Goal: Task Accomplishment & Management: Use online tool/utility

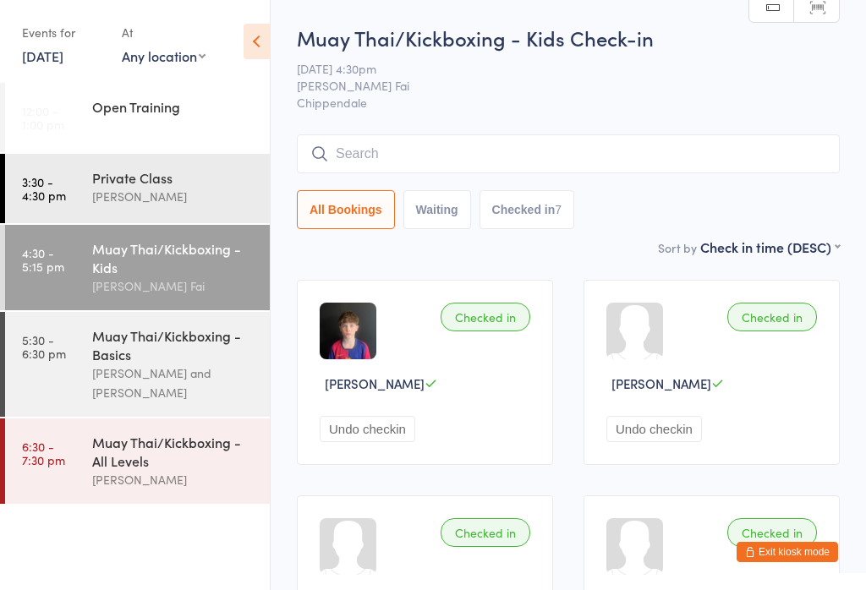
click at [262, 35] on icon at bounding box center [257, 42] width 26 height 36
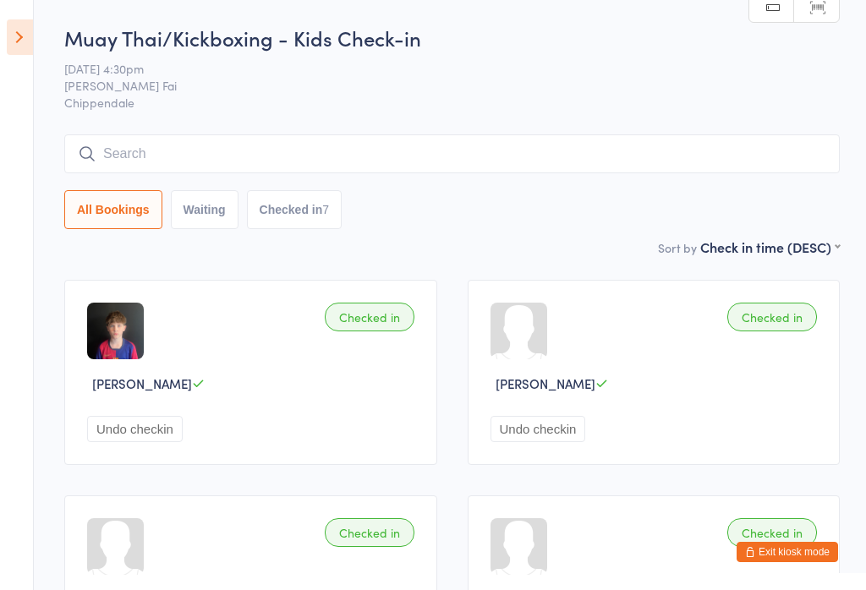
click at [14, 41] on icon at bounding box center [20, 37] width 26 height 36
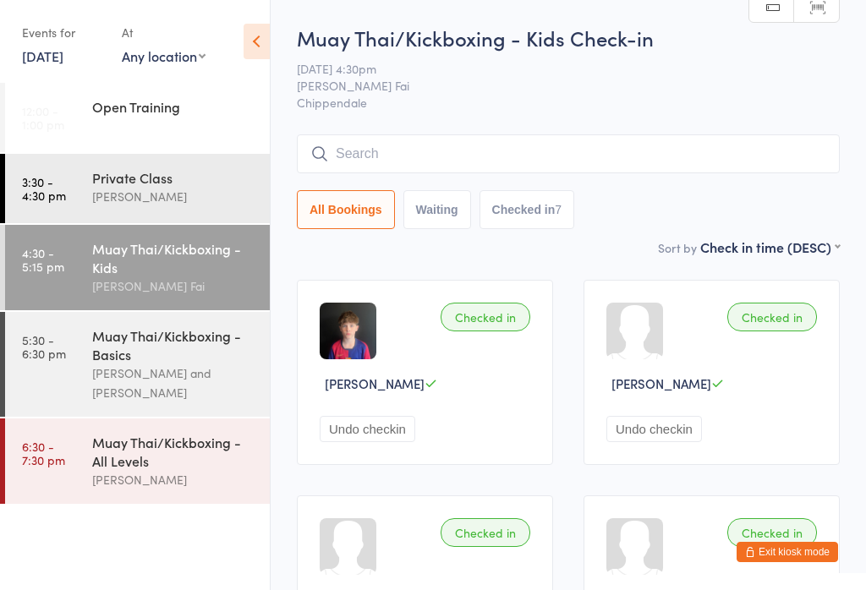
click at [174, 55] on select "Any location [GEOGRAPHIC_DATA]" at bounding box center [164, 56] width 84 height 19
select select "0"
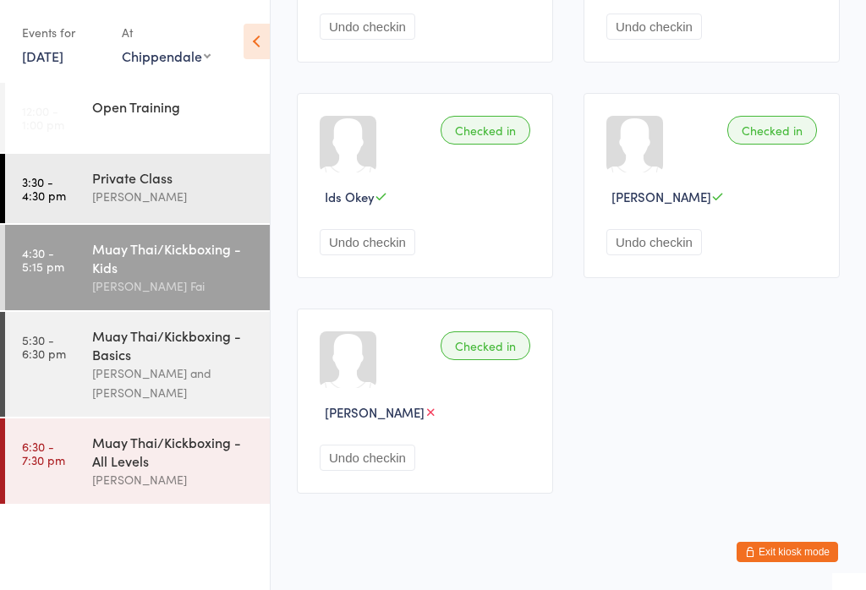
scroll to position [632, 0]
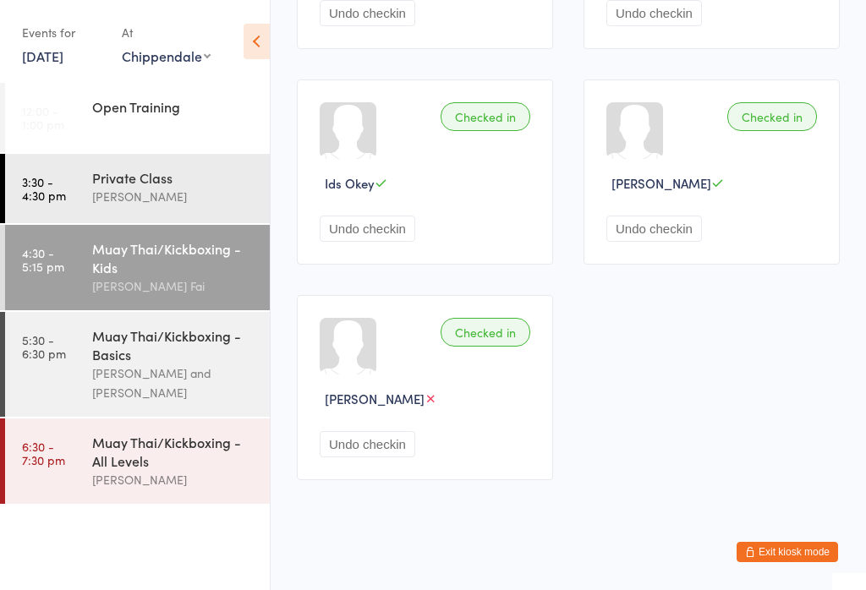
click at [118, 362] on div "Muay Thai/Kickboxing - Basics" at bounding box center [173, 344] width 163 height 37
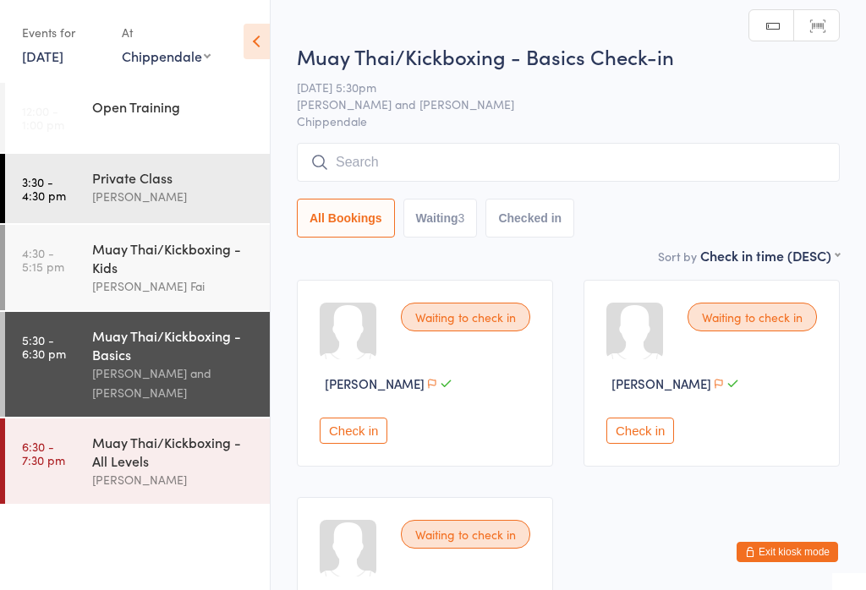
click at [361, 444] on button "Check in" at bounding box center [354, 431] width 68 height 26
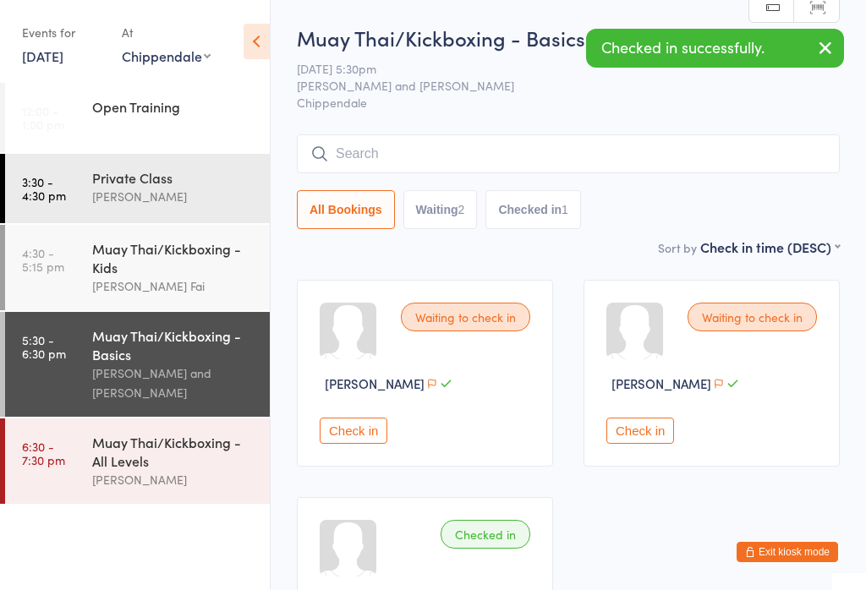
click at [347, 444] on button "Check in" at bounding box center [354, 431] width 68 height 26
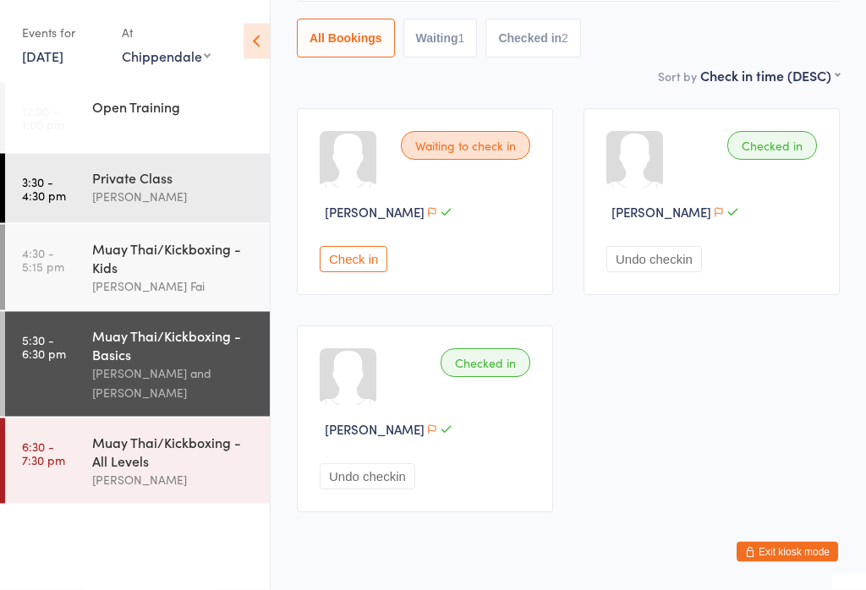
scroll to position [172, 0]
click at [334, 272] on button "Check in" at bounding box center [354, 259] width 68 height 26
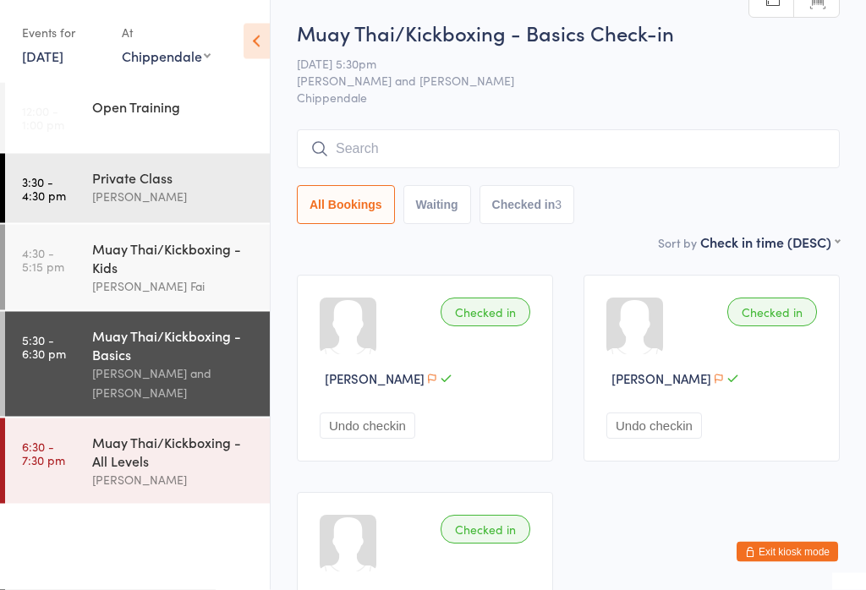
scroll to position [2, 0]
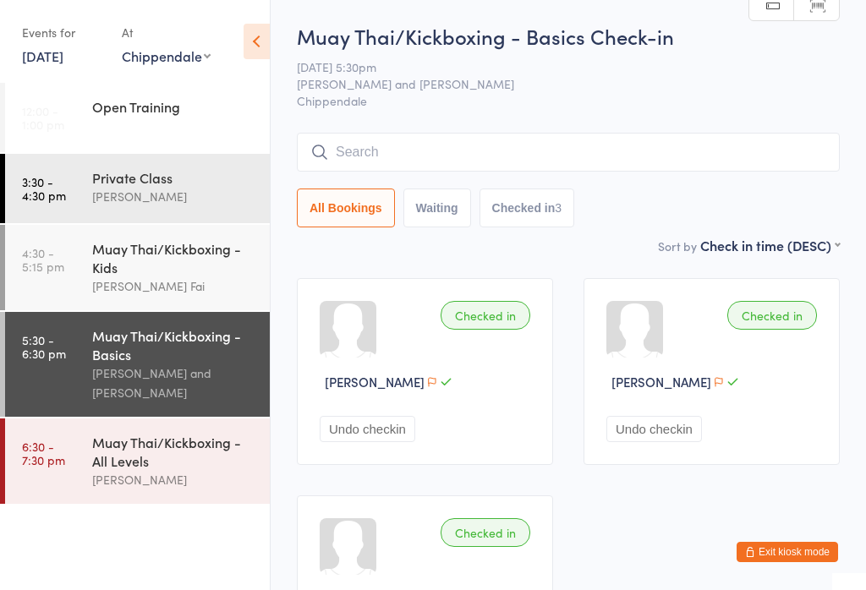
click at [678, 156] on input "search" at bounding box center [568, 152] width 543 height 39
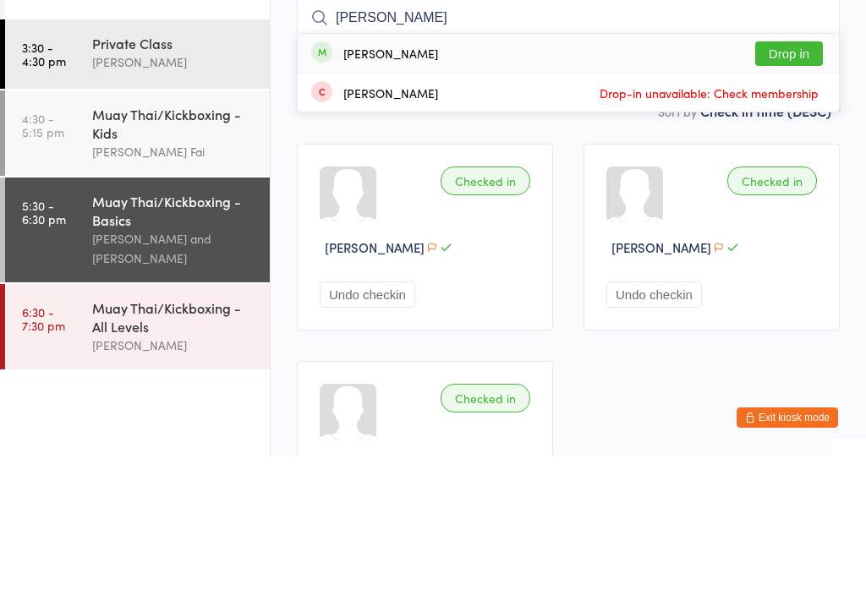
type input "[PERSON_NAME]"
click at [804, 168] on div "[PERSON_NAME] Drop in" at bounding box center [568, 187] width 541 height 39
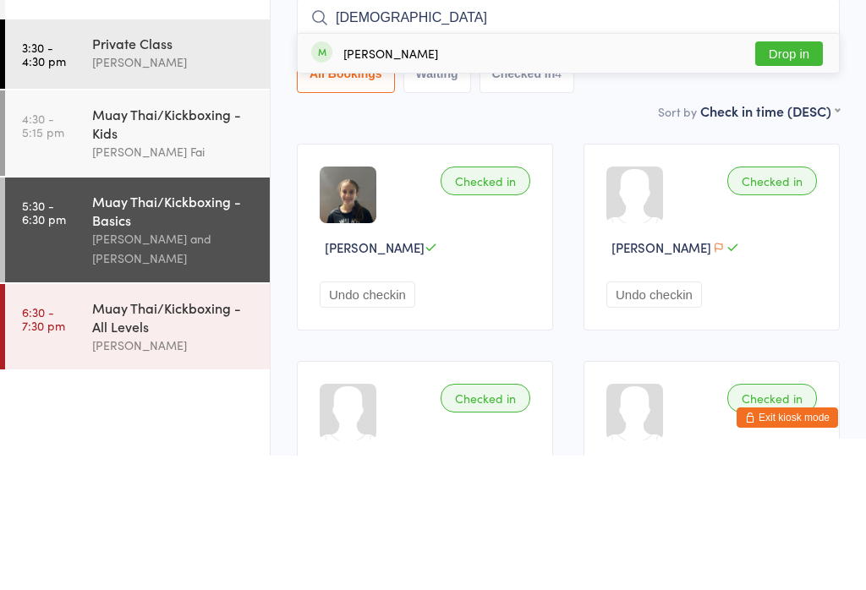
type input "[DEMOGRAPHIC_DATA]"
click at [797, 176] on button "Drop in" at bounding box center [789, 188] width 68 height 25
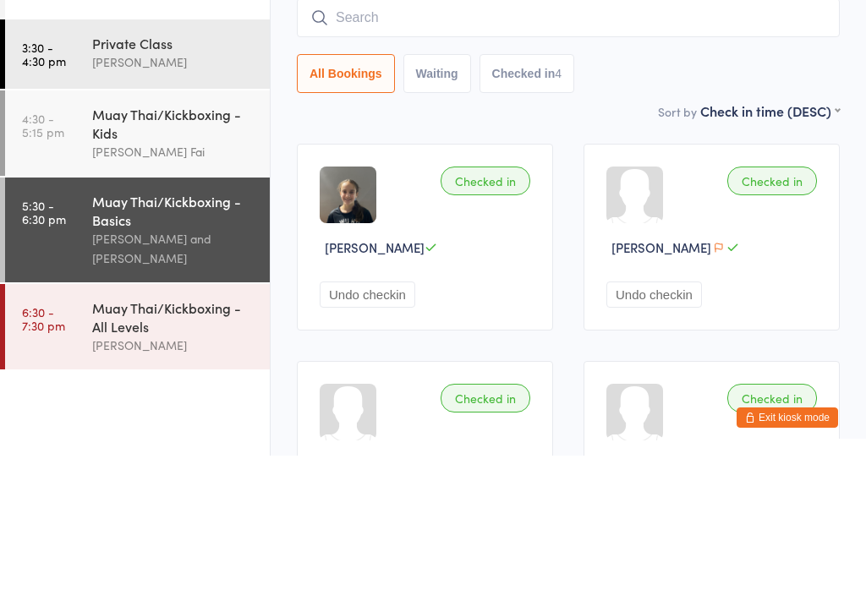
scroll to position [136, 0]
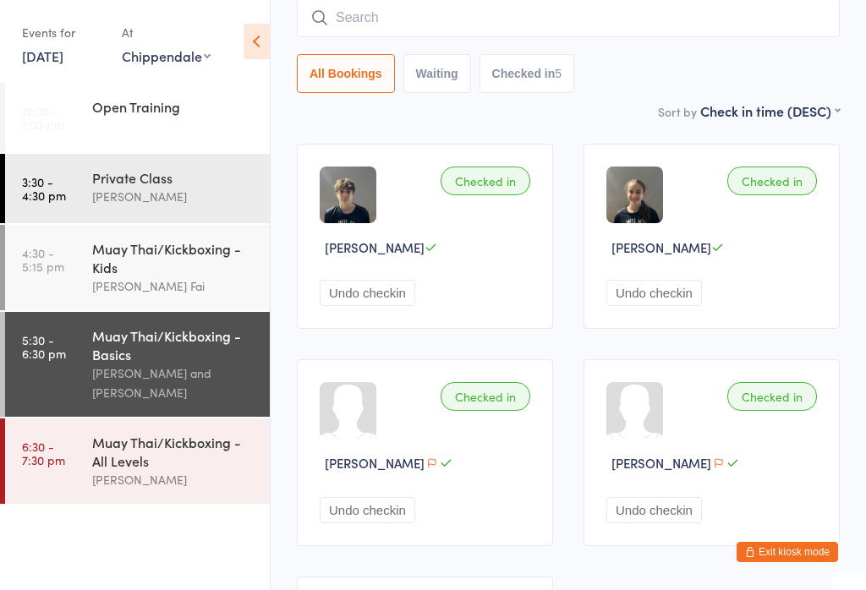
click at [618, 9] on input "search" at bounding box center [568, 17] width 543 height 39
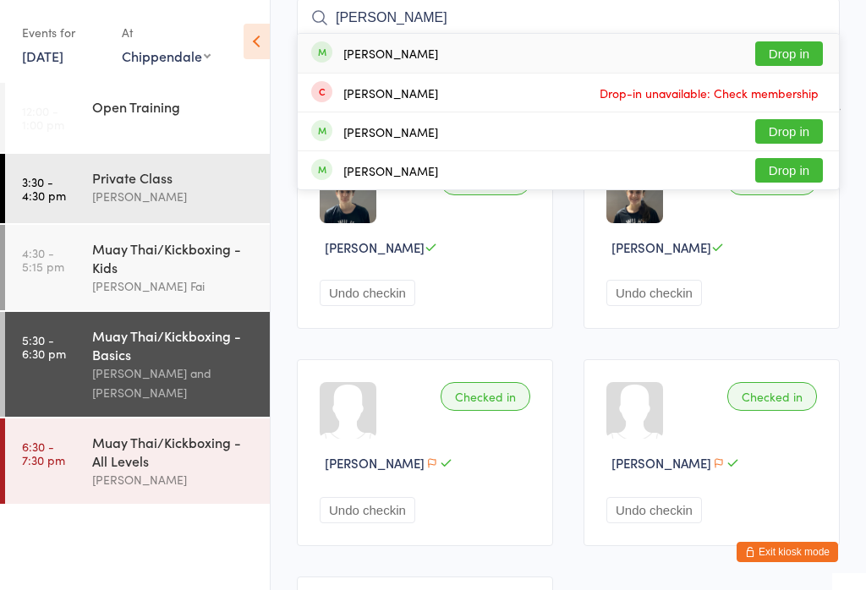
type input "[PERSON_NAME]"
click at [817, 45] on button "Drop in" at bounding box center [789, 53] width 68 height 25
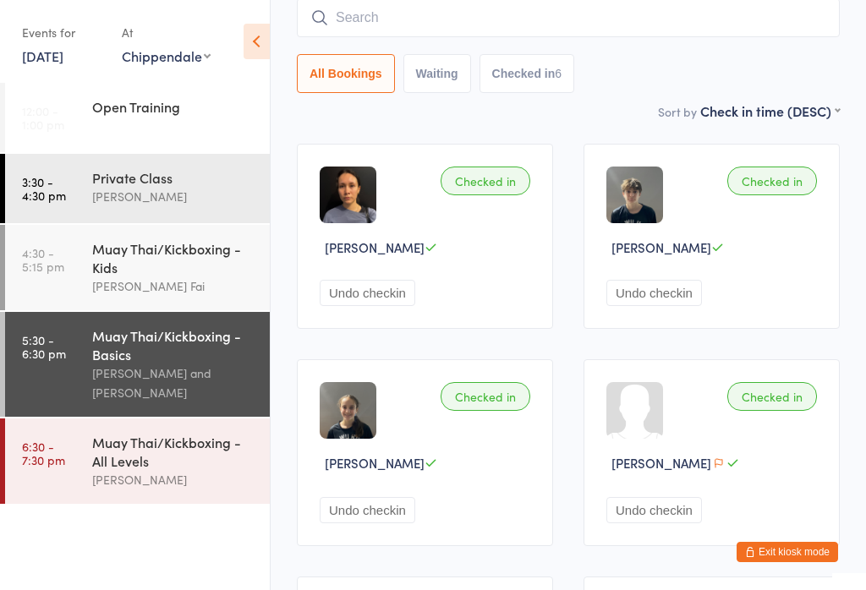
click at [416, 28] on input "search" at bounding box center [568, 17] width 543 height 39
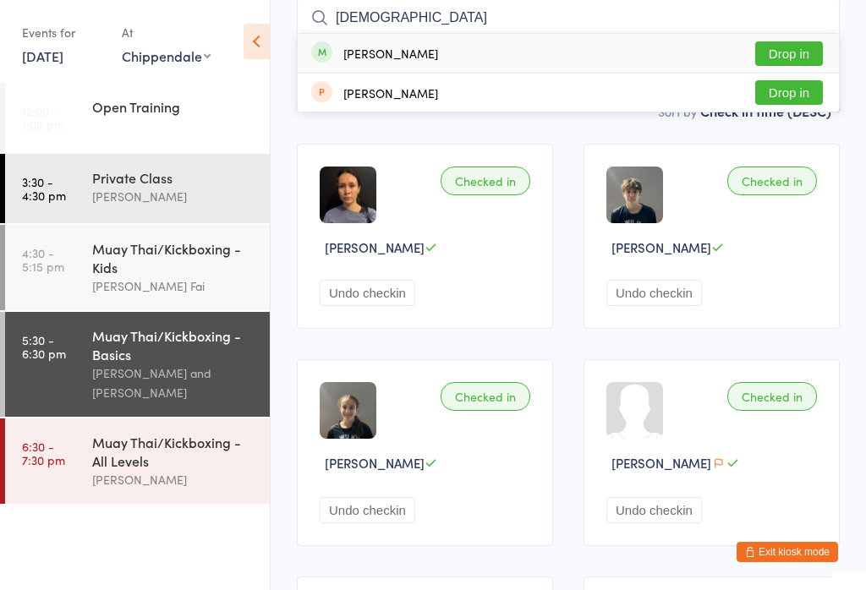
type input "[DEMOGRAPHIC_DATA]"
click at [780, 53] on button "Drop in" at bounding box center [789, 53] width 68 height 25
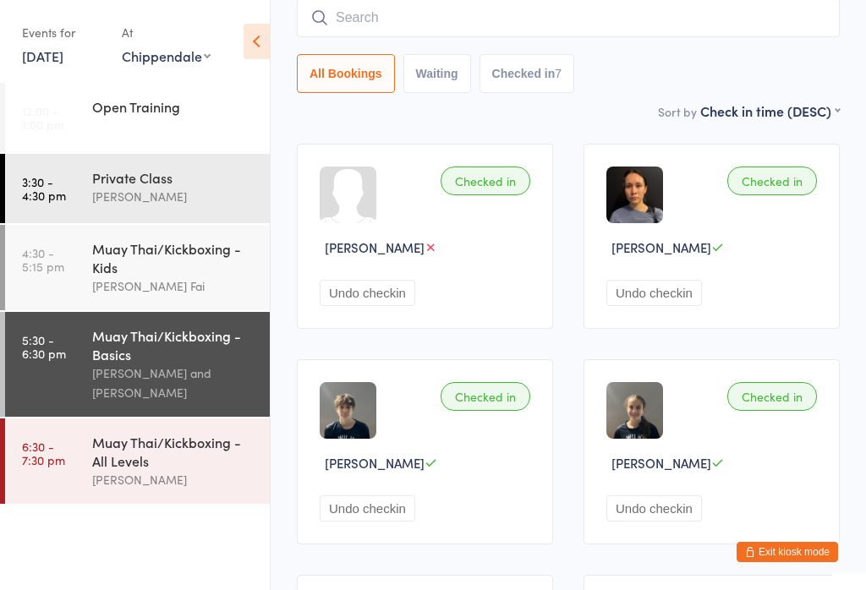
click at [660, 8] on input "search" at bounding box center [568, 17] width 543 height 39
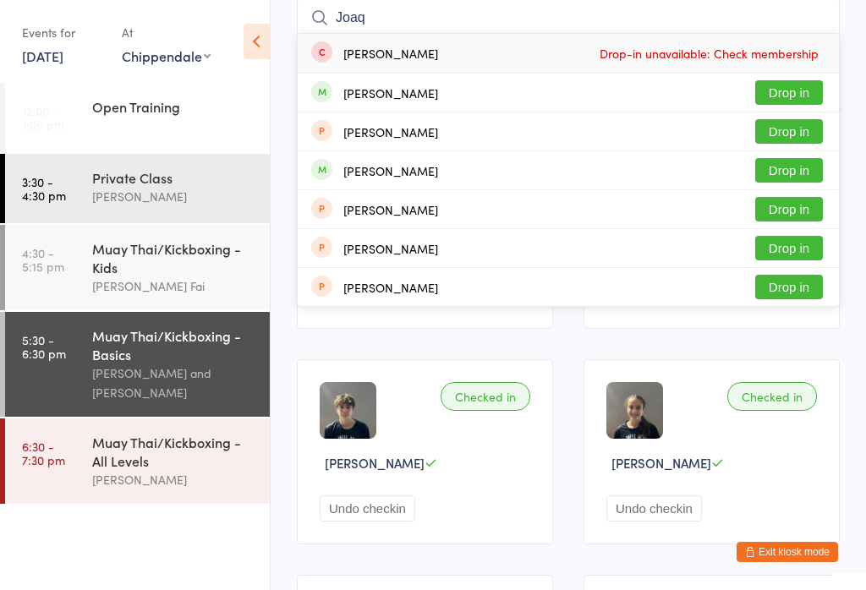
type input "Joaq"
click at [809, 89] on button "Drop in" at bounding box center [789, 92] width 68 height 25
